Goal: Book appointment/travel/reservation

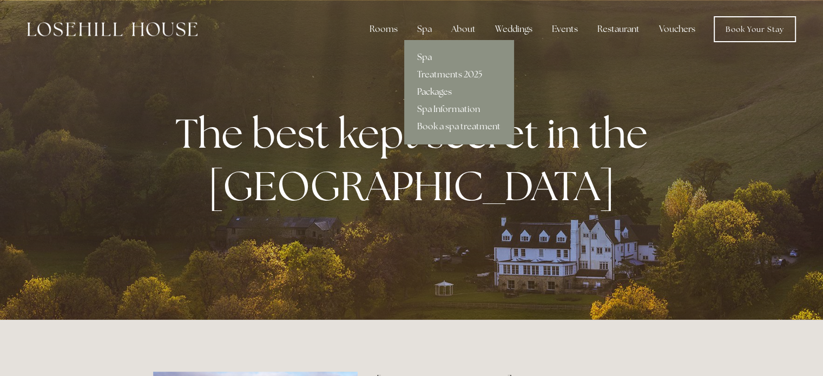
click at [436, 94] on link "Packages" at bounding box center [458, 91] width 109 height 17
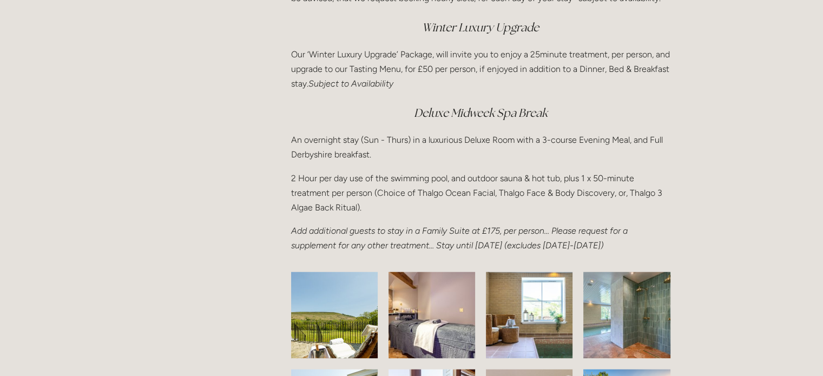
scroll to position [1496, 0]
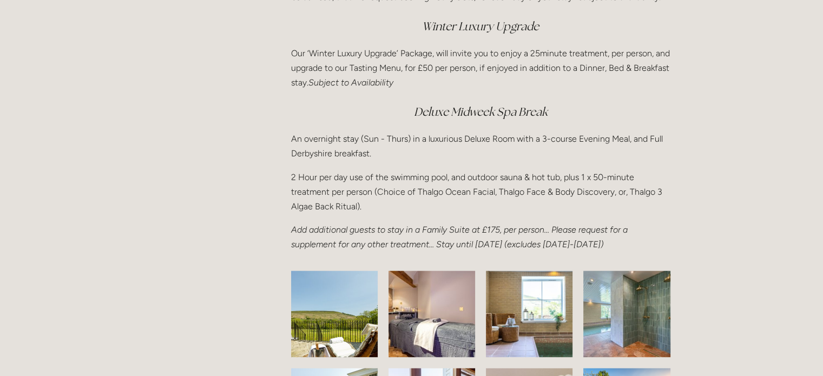
click at [447, 116] on em "Deluxe Midweek Spa Break" at bounding box center [481, 111] width 134 height 15
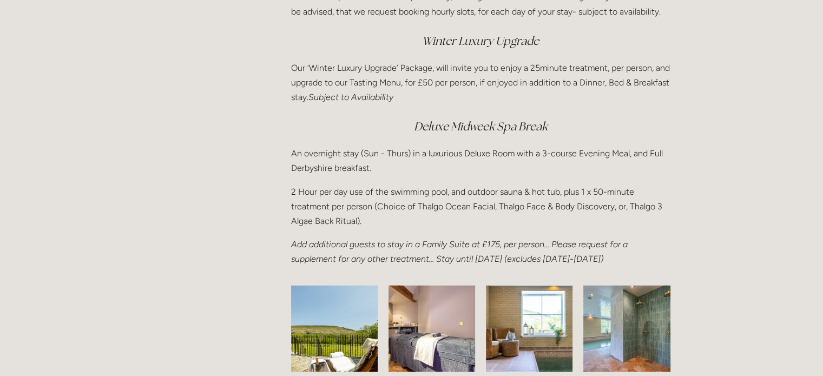
scroll to position [1481, 0]
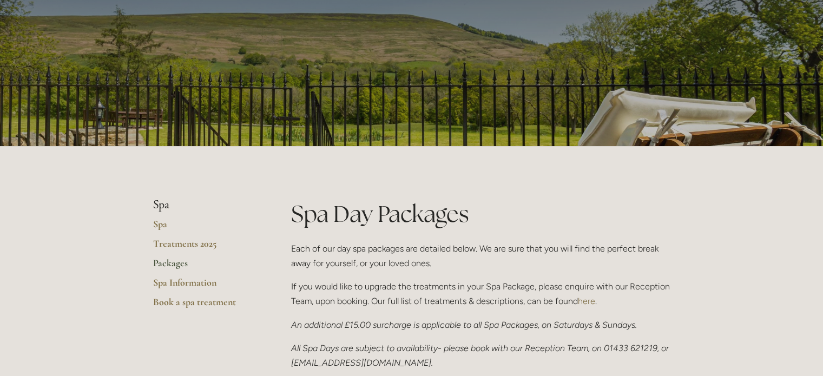
scroll to position [0, 0]
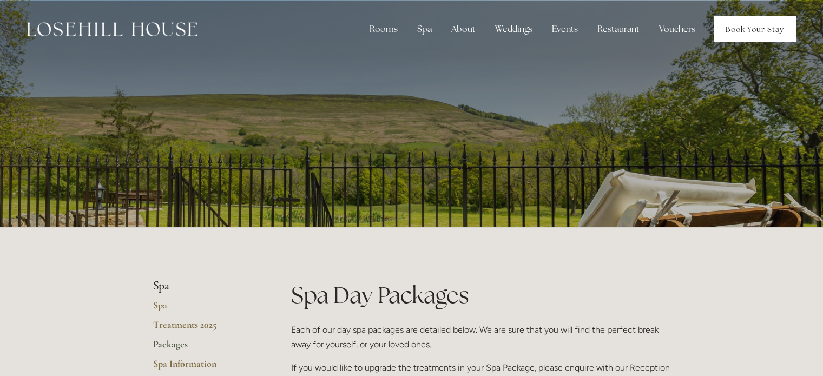
click at [732, 21] on link "Book Your Stay" at bounding box center [754, 29] width 82 height 26
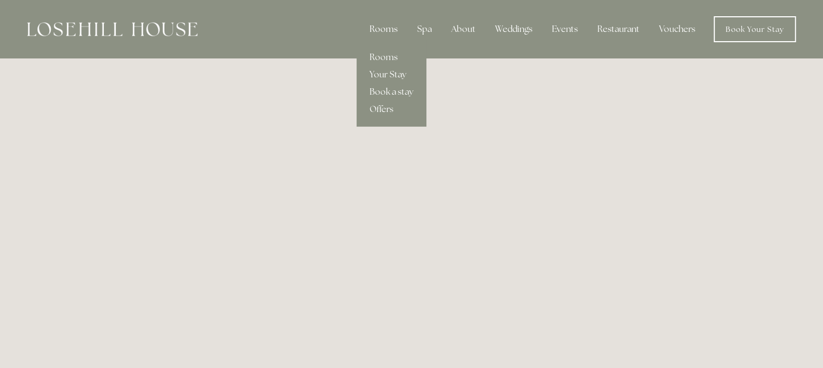
click at [389, 26] on div "Rooms" at bounding box center [383, 29] width 45 height 22
